Goal: Task Accomplishment & Management: Use online tool/utility

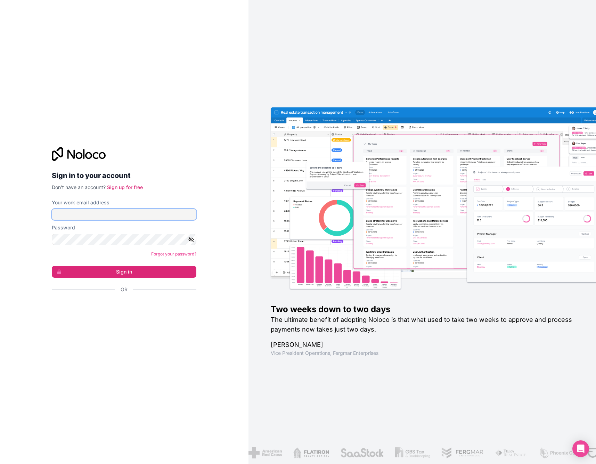
type input "gawein@mangrovegroup.nl"
click at [124, 271] on button "Sign in" at bounding box center [124, 272] width 145 height 12
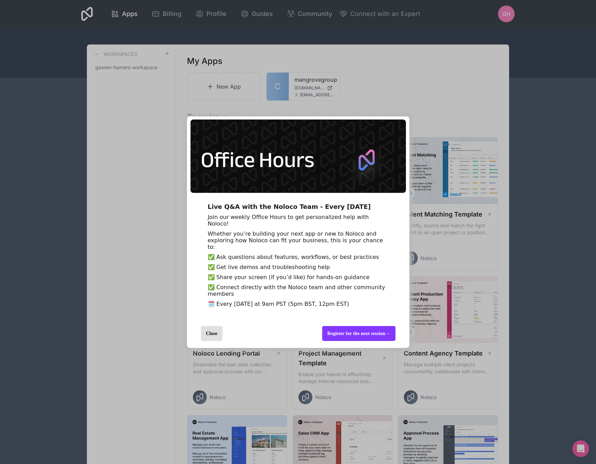
click at [202, 340] on div "Close" at bounding box center [212, 333] width 22 height 15
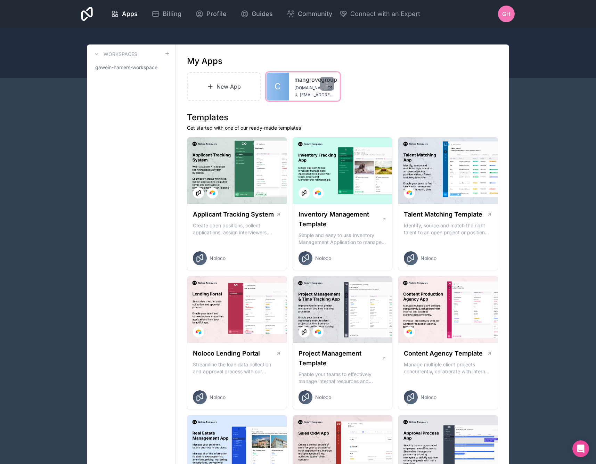
click at [296, 74] on div "mangrovegroup mangrovegroup.noloco.co gawein@mangrovegroup.nl" at bounding box center [314, 87] width 51 height 28
click at [304, 83] on link "mangrovegroup" at bounding box center [314, 79] width 40 height 8
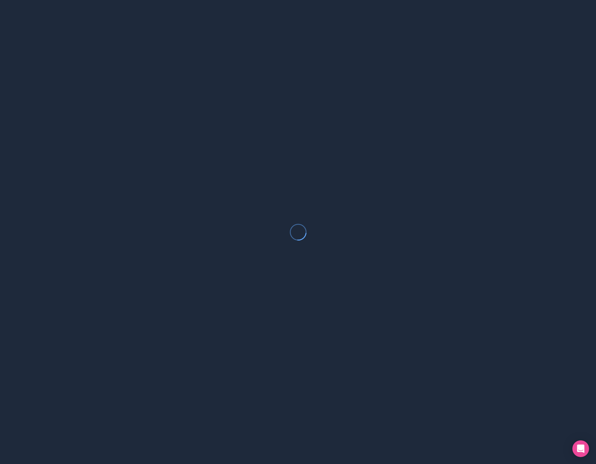
scroll to position [-1, 0]
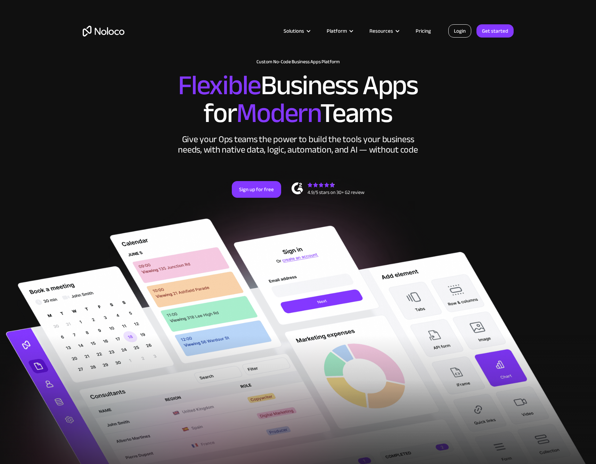
click at [462, 30] on link "Login" at bounding box center [459, 30] width 23 height 13
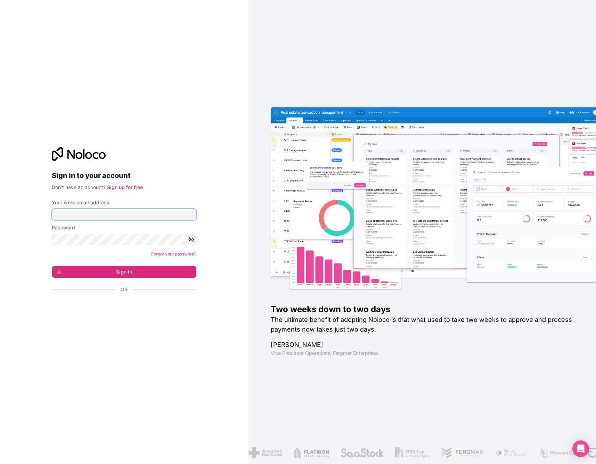
type input "[EMAIL_ADDRESS][DOMAIN_NAME]"
click at [123, 273] on button "Sign in" at bounding box center [124, 272] width 145 height 12
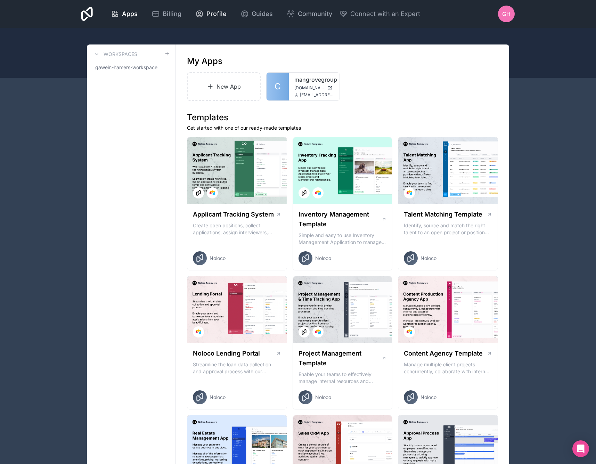
click at [227, 13] on div "Profile" at bounding box center [210, 14] width 31 height 10
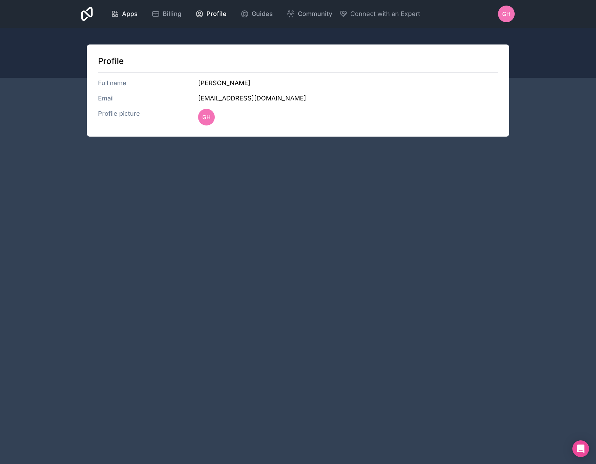
click at [138, 14] on span "Apps" at bounding box center [130, 14] width 16 height 10
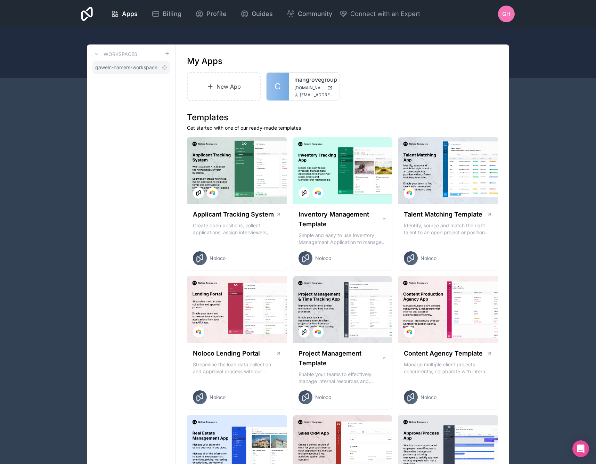
click at [104, 69] on span "gawein-hamers-workspace" at bounding box center [126, 67] width 62 height 7
click at [283, 88] on link "C" at bounding box center [278, 87] width 22 height 28
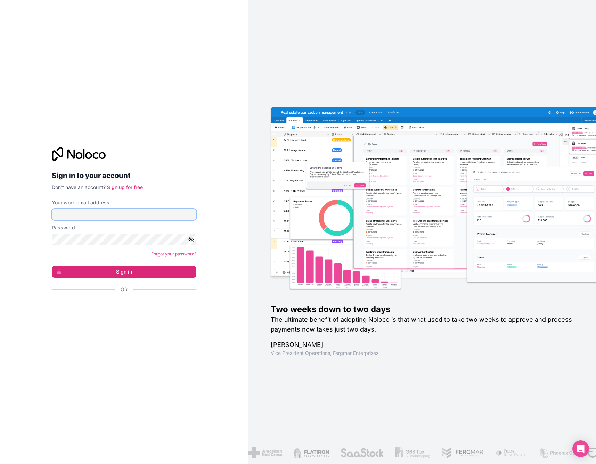
type input "[EMAIL_ADDRESS][DOMAIN_NAME]"
click at [124, 271] on button "Sign in" at bounding box center [124, 272] width 145 height 12
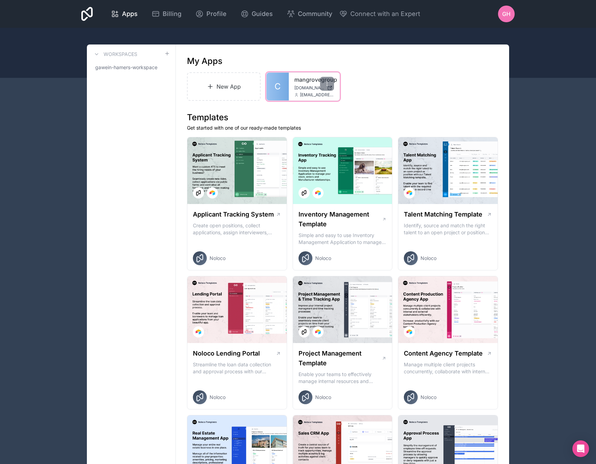
click at [279, 79] on link "C" at bounding box center [278, 87] width 22 height 28
